Goal: Task Accomplishment & Management: Manage account settings

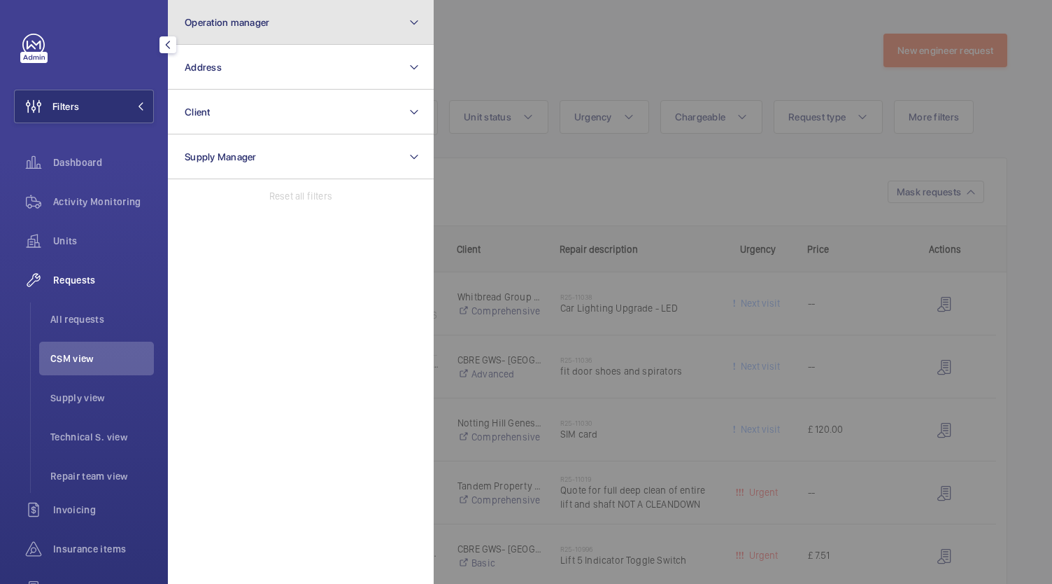
click at [427, 10] on button "Operation manager" at bounding box center [301, 22] width 266 height 45
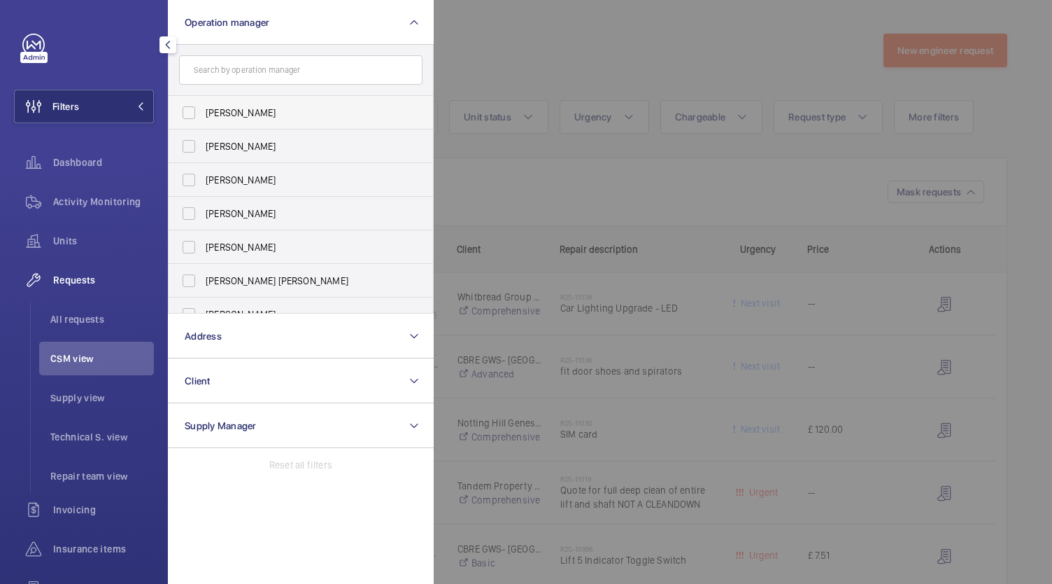
click at [192, 101] on label "[PERSON_NAME]" at bounding box center [290, 113] width 243 height 34
click at [192, 101] on input "[PERSON_NAME]" at bounding box center [189, 113] width 28 height 28
checkbox input "true"
click at [602, 31] on div at bounding box center [960, 292] width 1052 height 584
